Goal: Task Accomplishment & Management: Use online tool/utility

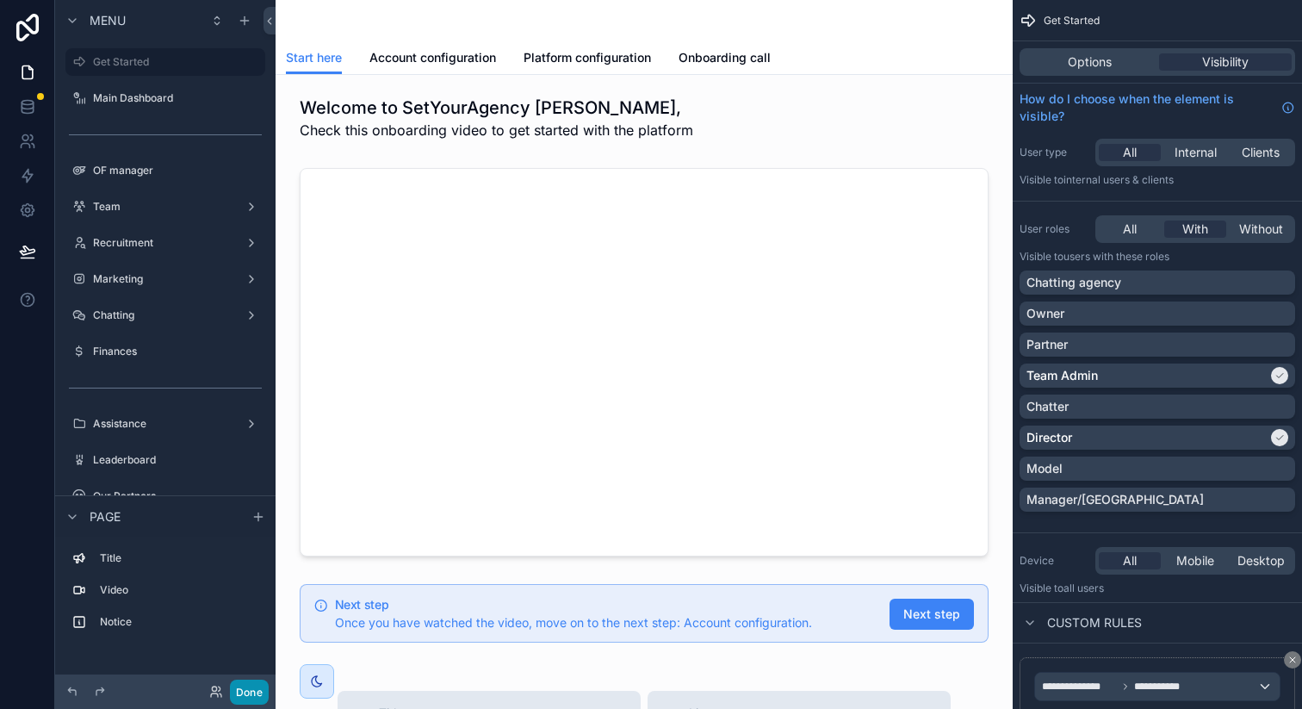
click at [260, 696] on button "Done" at bounding box center [249, 691] width 39 height 25
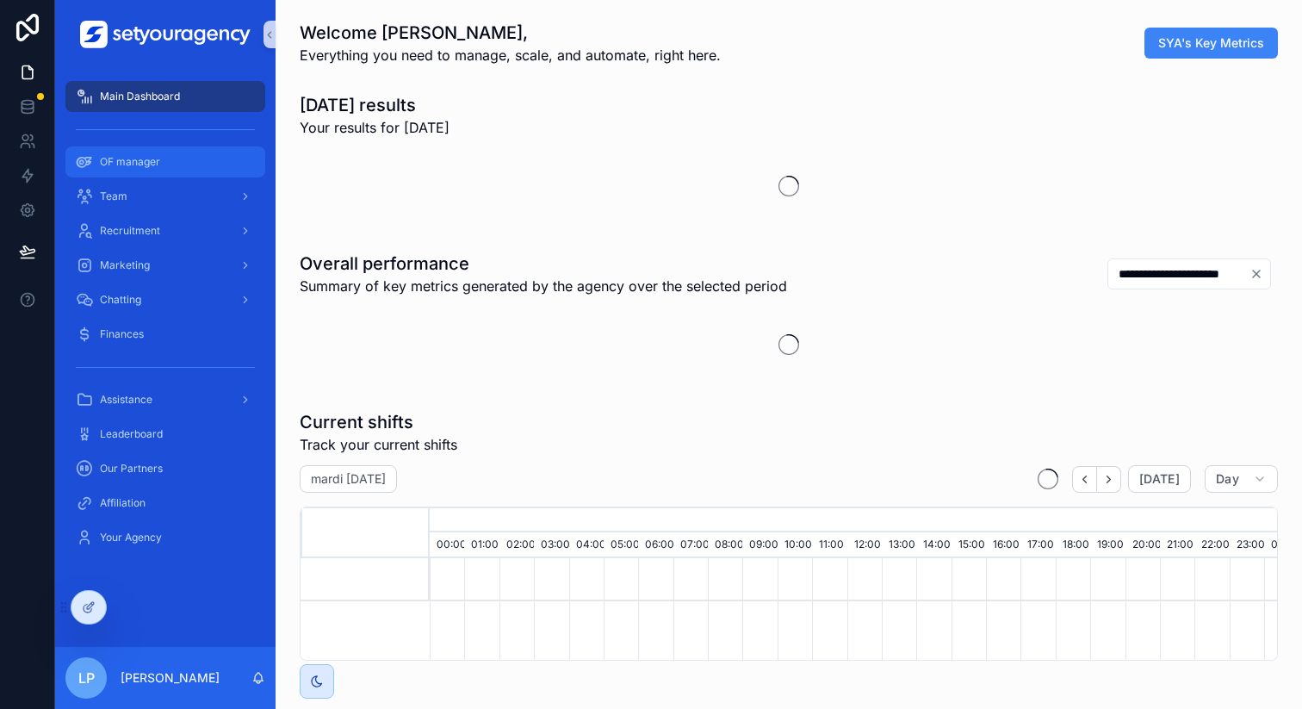
scroll to position [0, 5840]
click at [169, 153] on div "OF manager" at bounding box center [165, 162] width 179 height 28
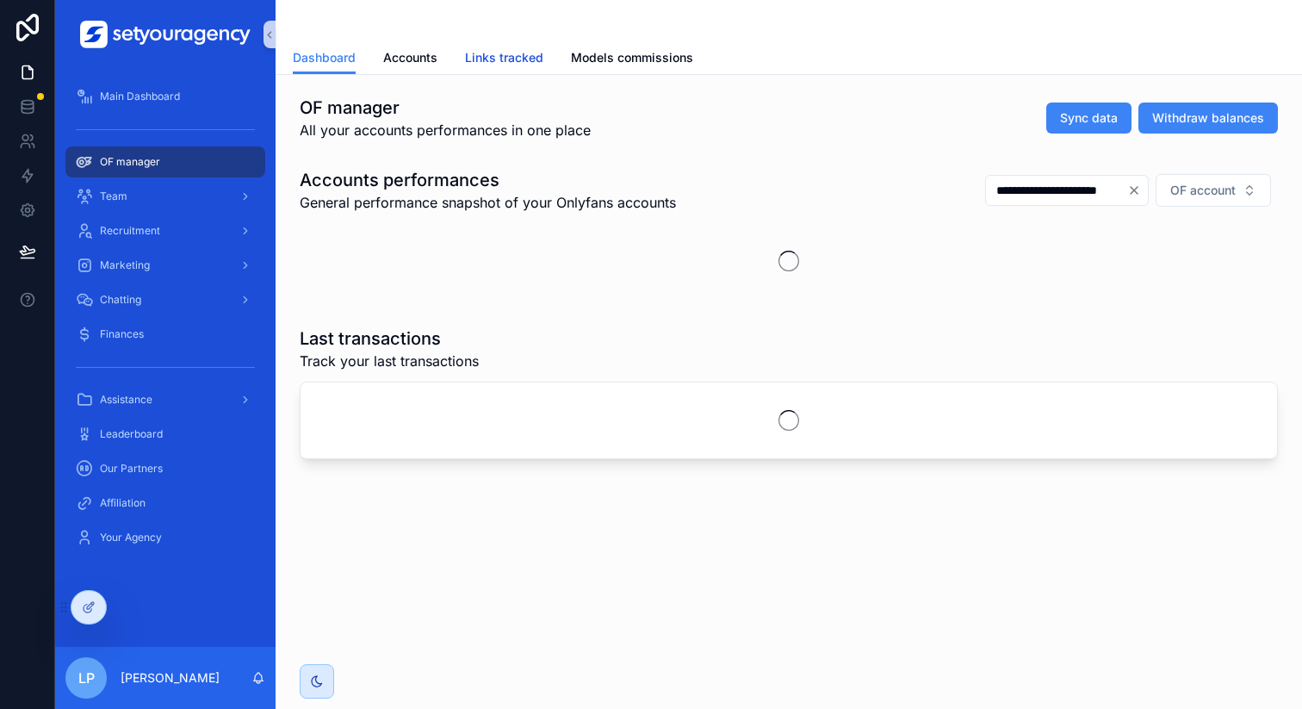
click at [516, 53] on span "Links tracked" at bounding box center [504, 57] width 78 height 17
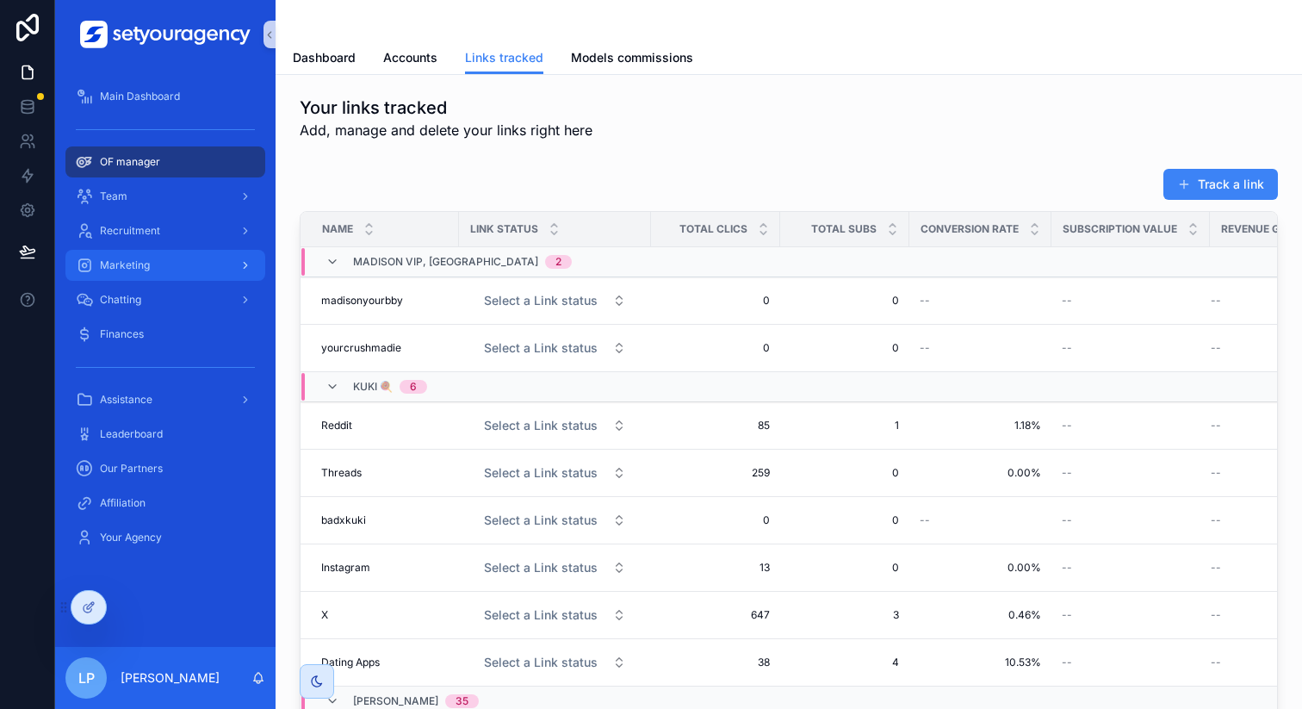
click at [203, 251] on div "Marketing" at bounding box center [165, 265] width 179 height 28
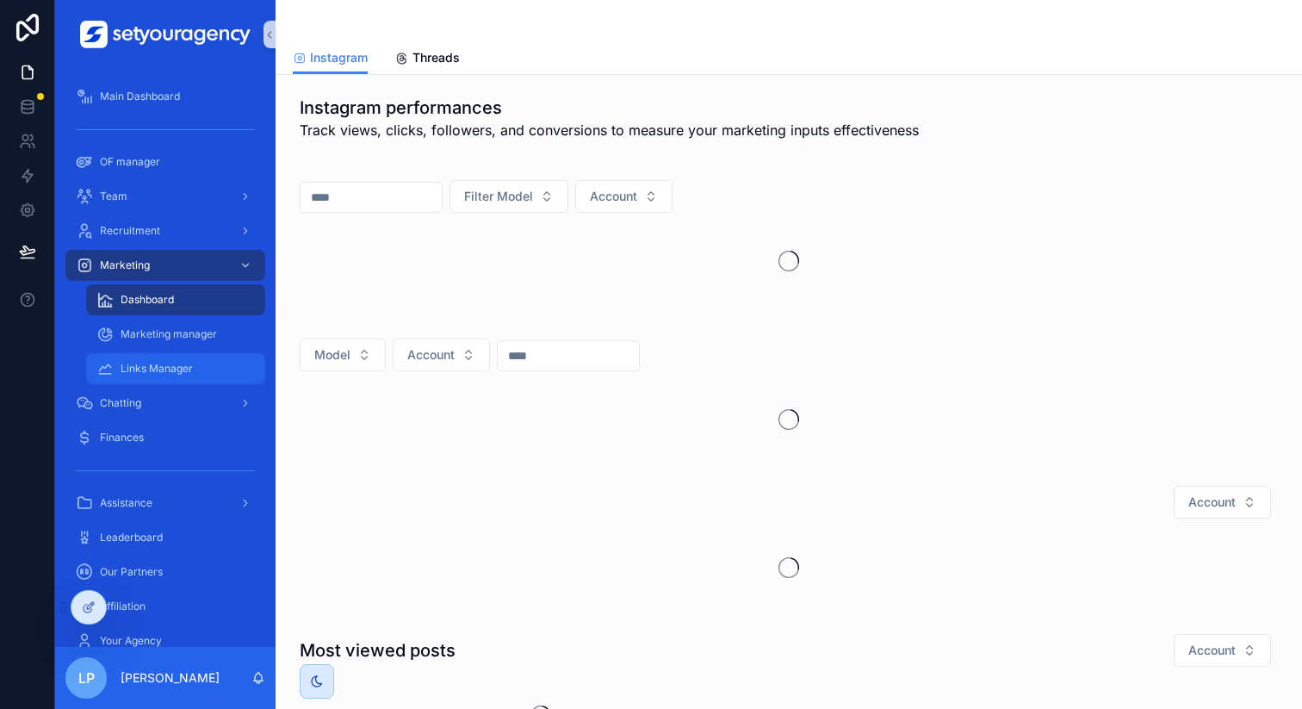
click at [203, 374] on div "Links Manager" at bounding box center [175, 369] width 158 height 28
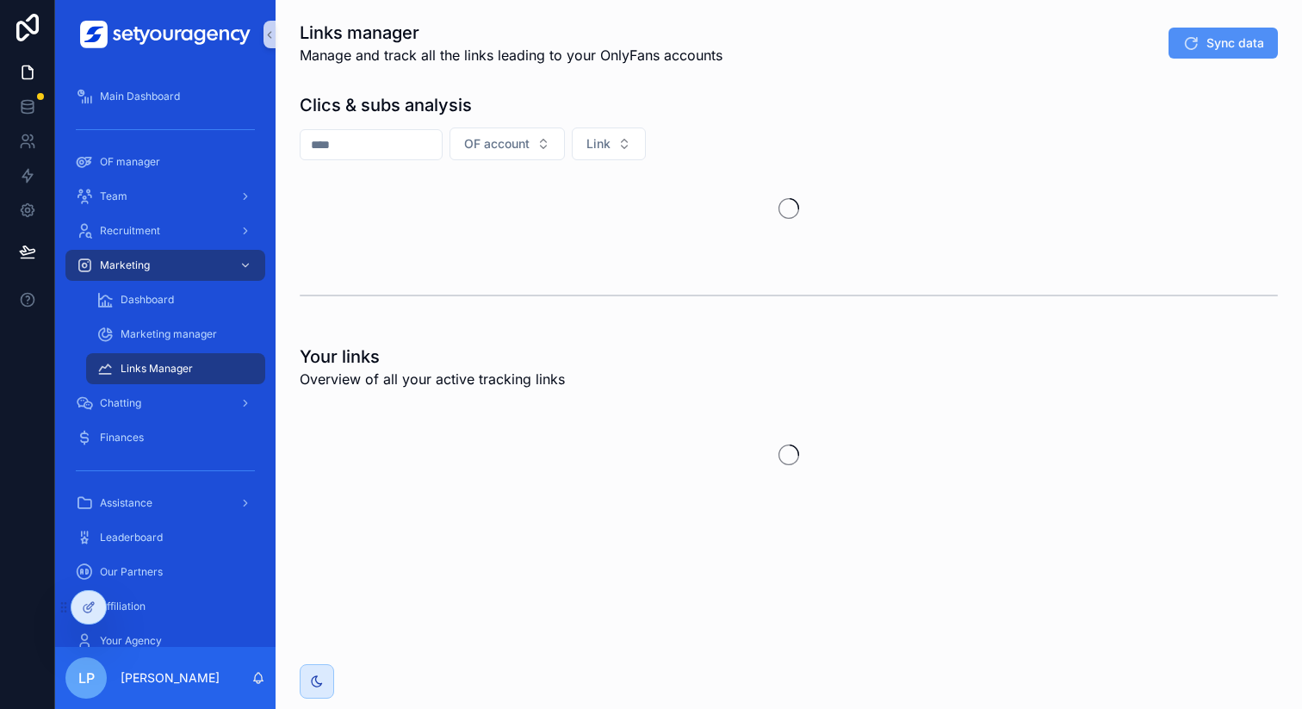
click at [1200, 41] on button "Sync data" at bounding box center [1222, 43] width 109 height 31
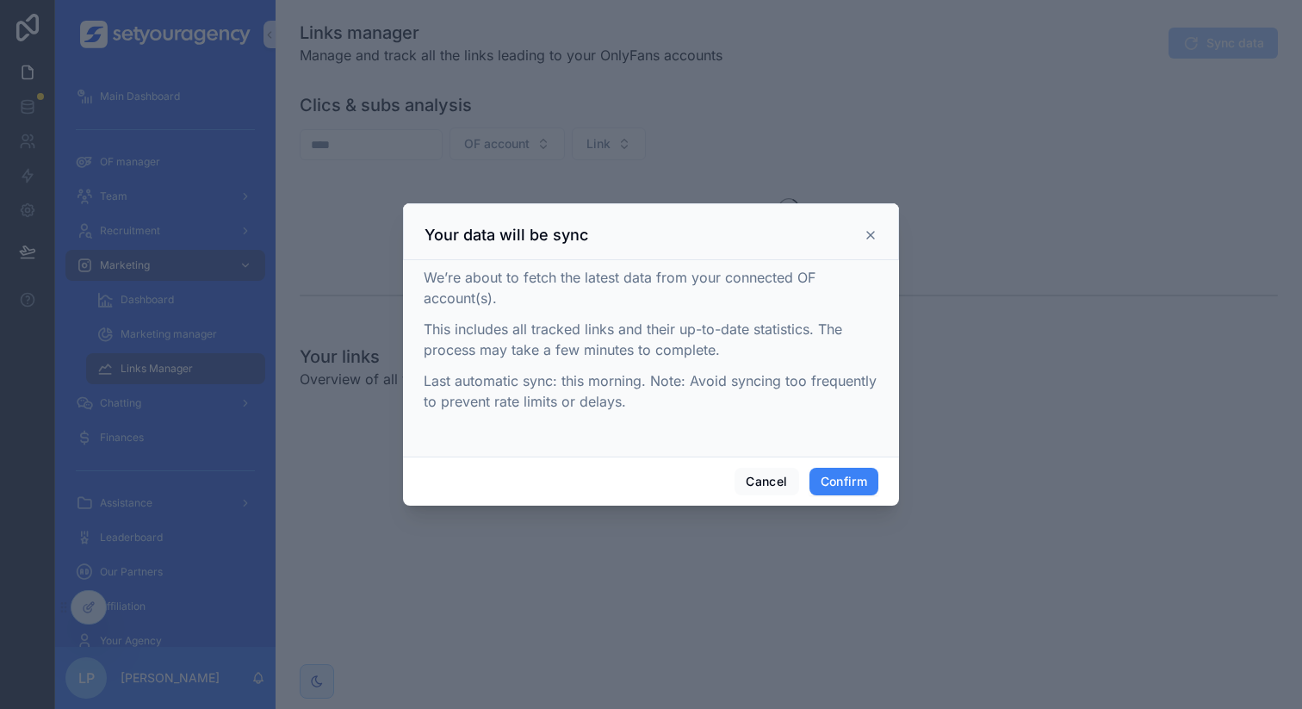
click at [874, 233] on icon at bounding box center [871, 235] width 14 height 14
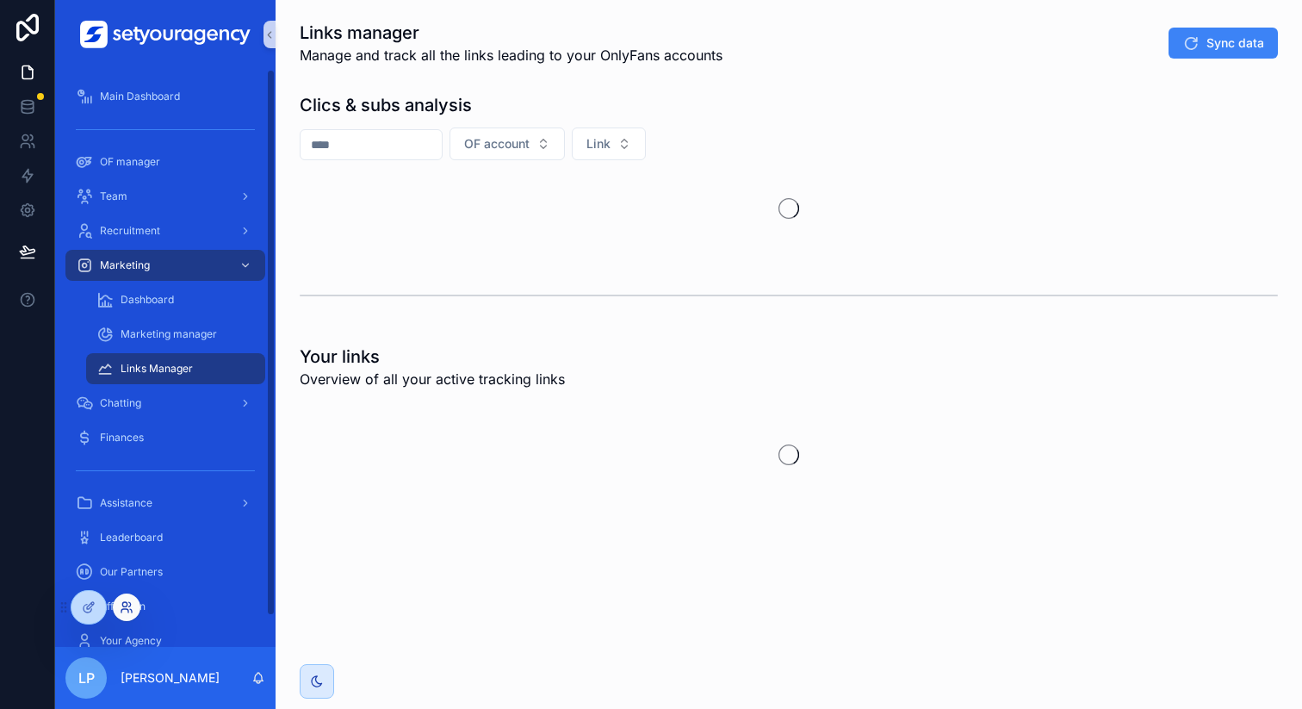
click at [125, 602] on icon at bounding box center [127, 607] width 14 height 14
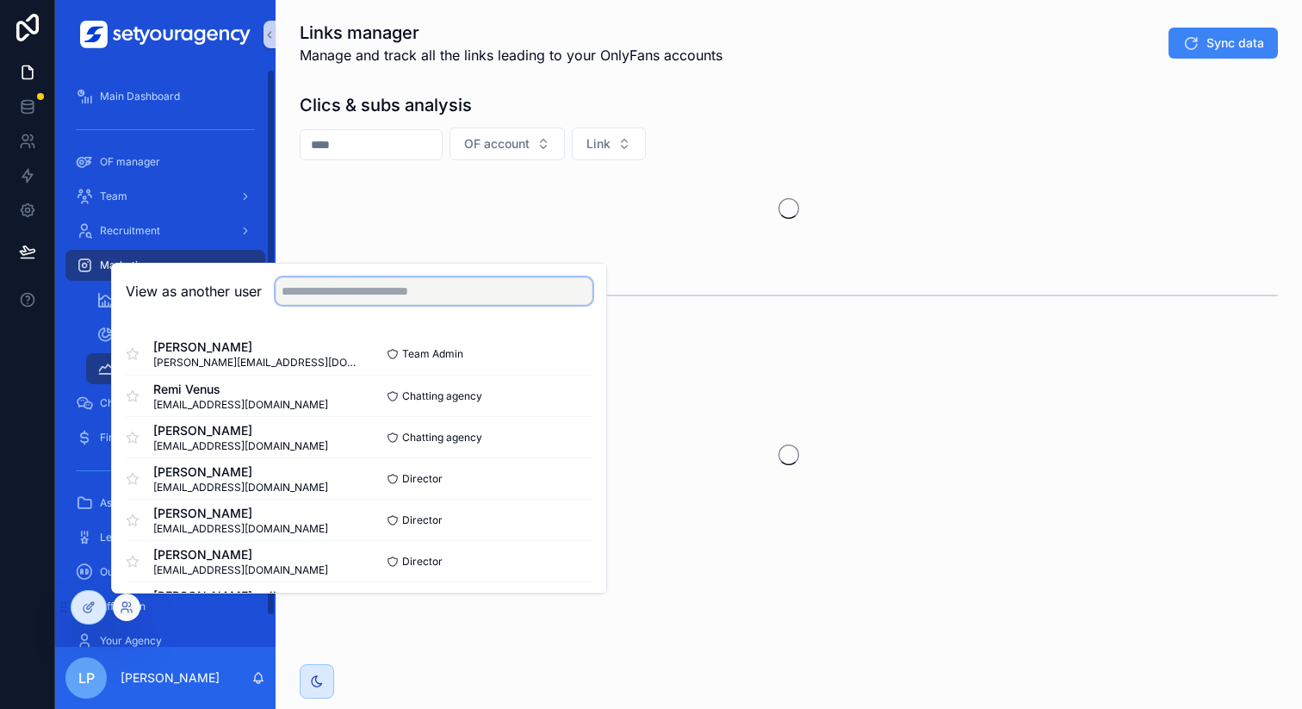
click at [396, 293] on input "text" at bounding box center [434, 291] width 317 height 28
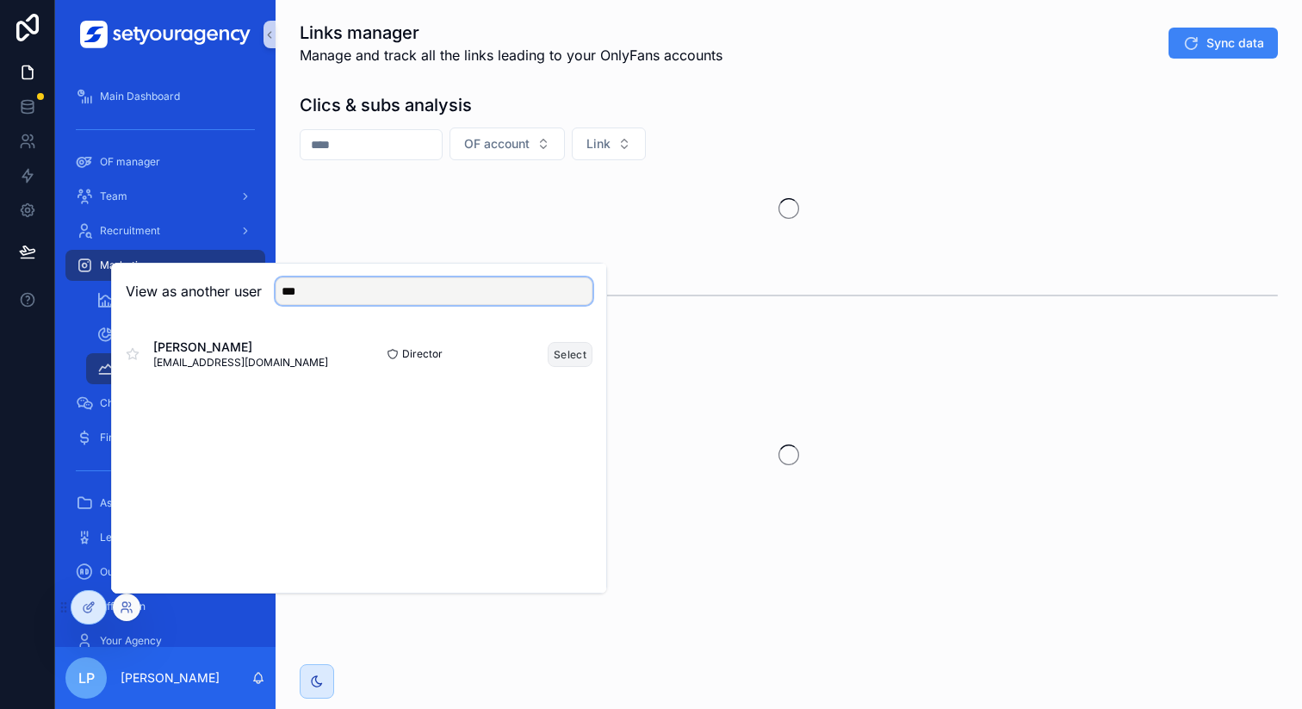
type input "***"
click at [573, 347] on button "Select" at bounding box center [570, 354] width 45 height 25
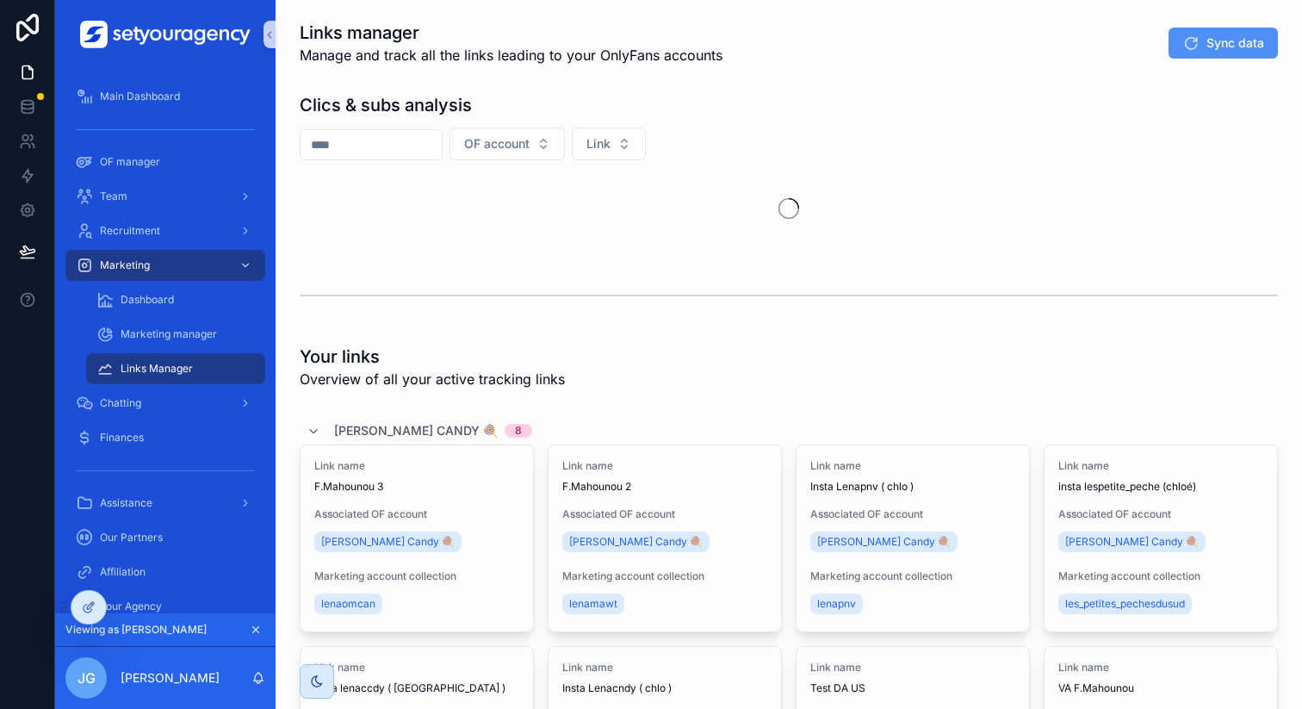
click at [1211, 50] on span "Sync data" at bounding box center [1235, 42] width 58 height 17
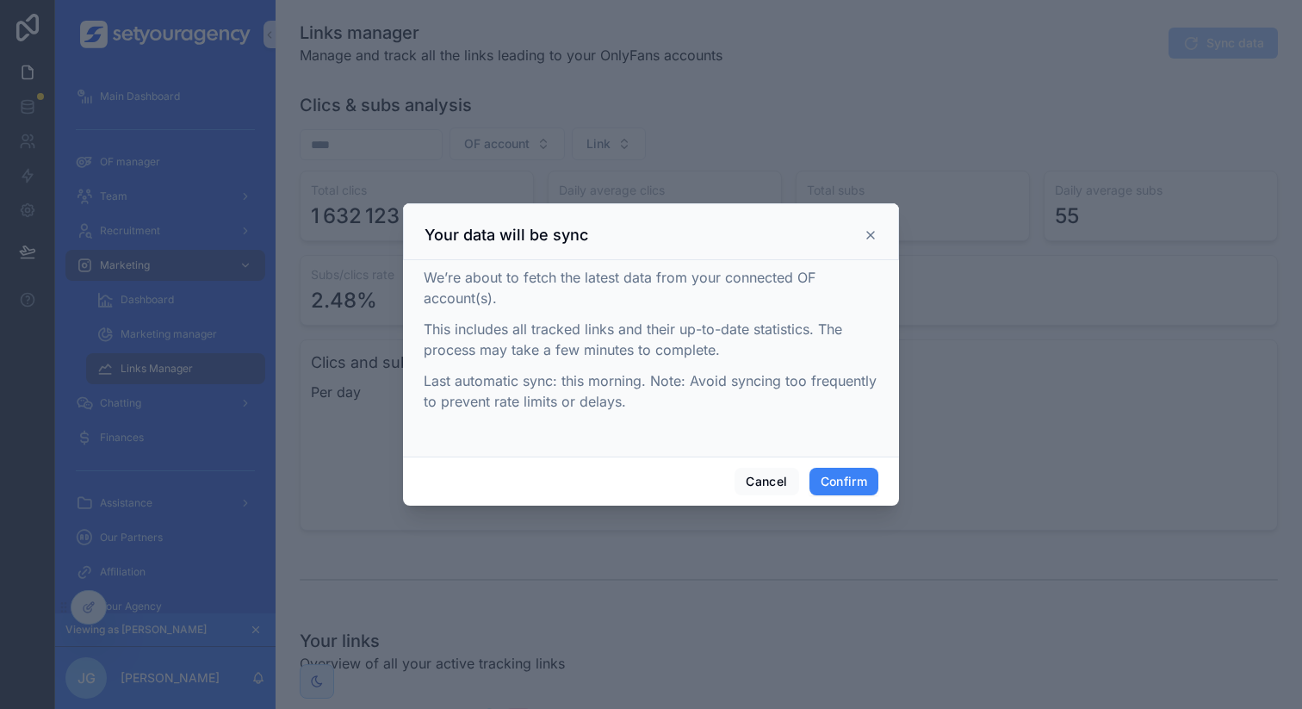
click at [849, 497] on div "Cancel Confirm" at bounding box center [651, 480] width 496 height 49
click at [851, 476] on button "Confirm" at bounding box center [843, 482] width 69 height 28
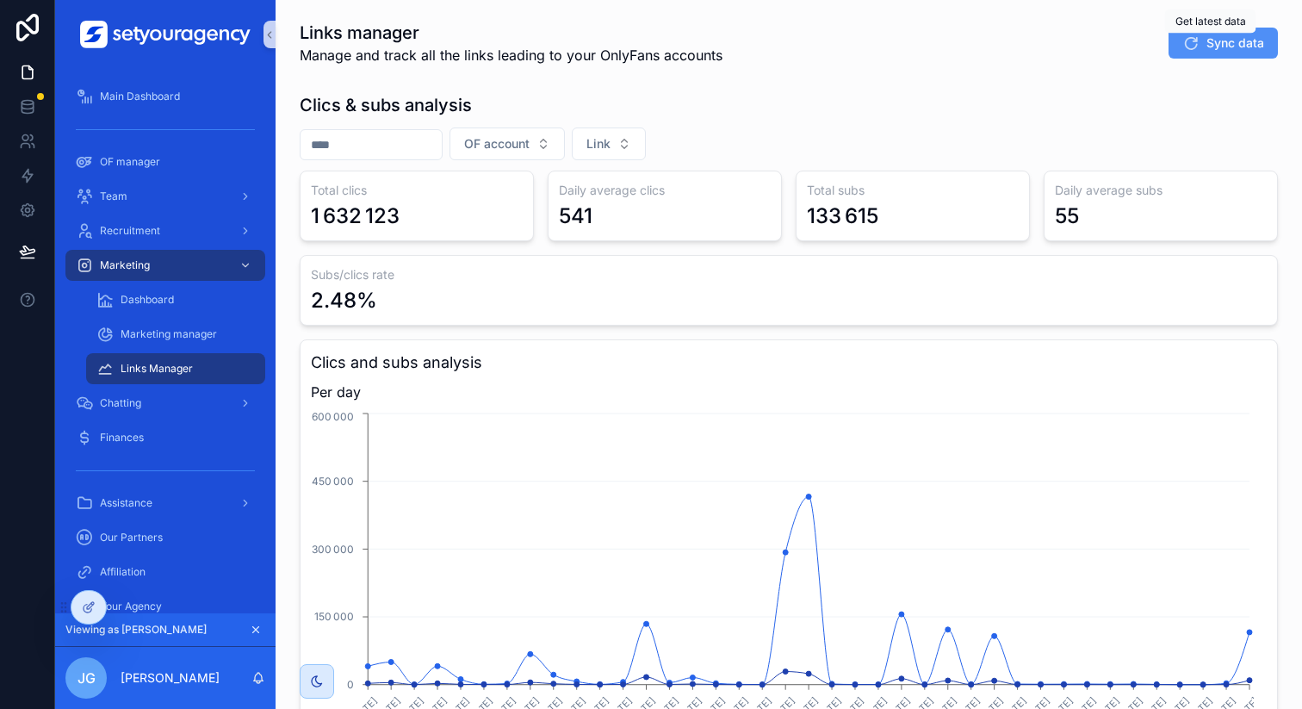
click at [1182, 47] on icon "scrollable content" at bounding box center [1190, 42] width 17 height 17
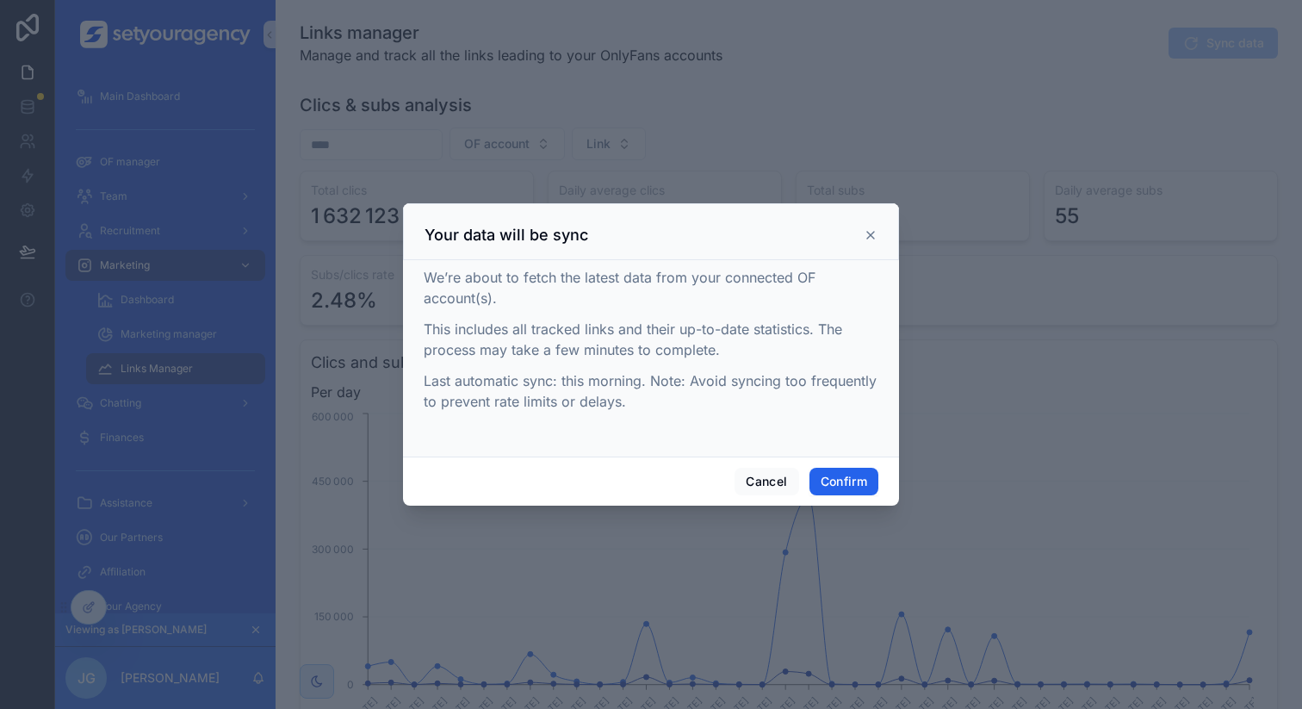
click at [852, 488] on button "Confirm" at bounding box center [843, 482] width 69 height 28
